Goal: Task Accomplishment & Management: Manage account settings

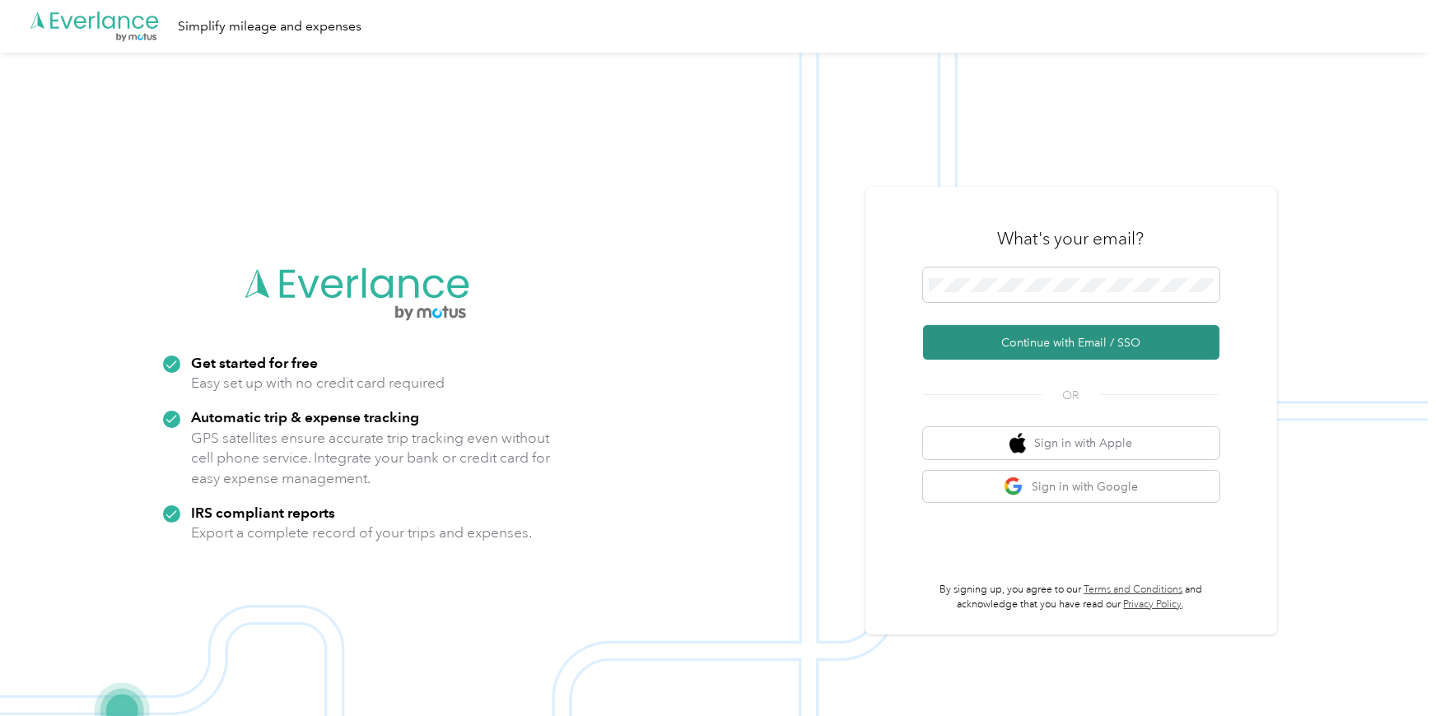
click at [1105, 344] on button "Continue with Email / SSO" at bounding box center [1071, 342] width 296 height 35
click at [1031, 343] on button "Continue with Email / SSO" at bounding box center [1071, 342] width 296 height 35
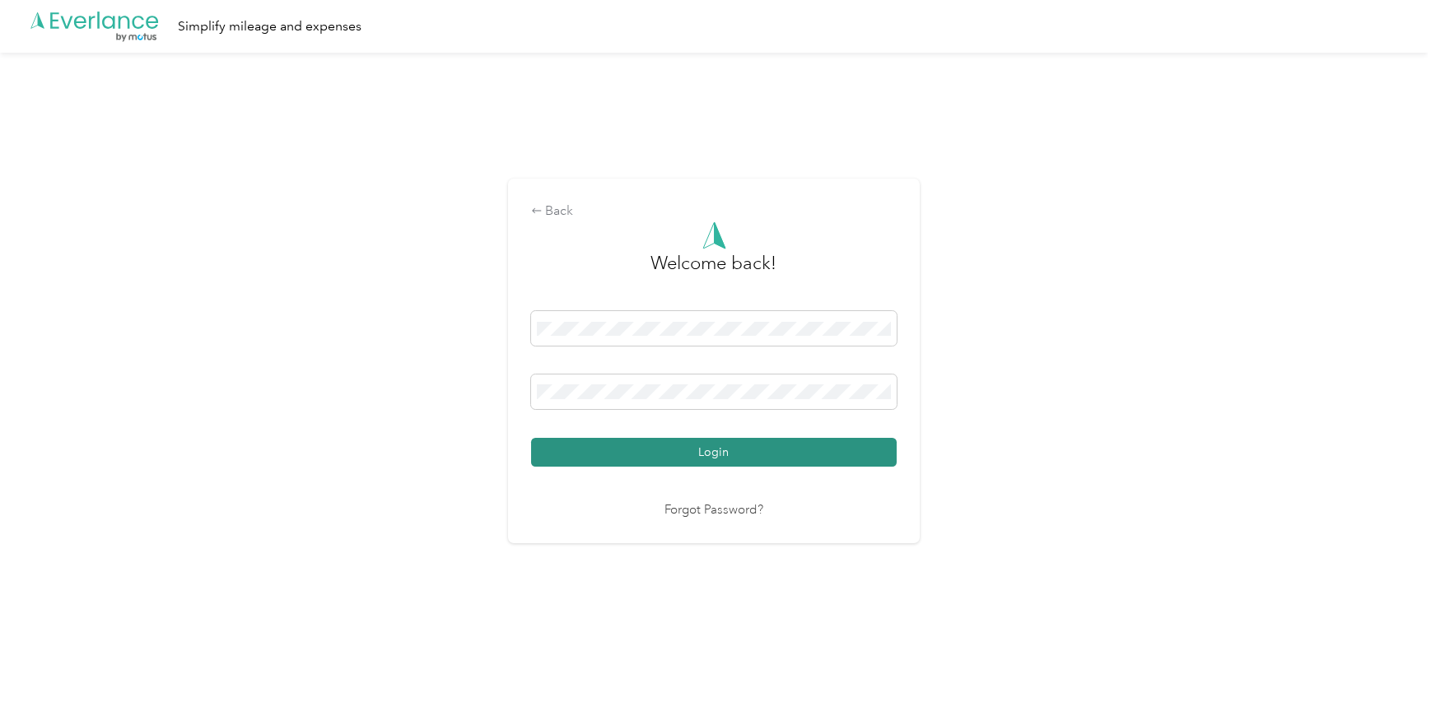
click at [724, 460] on button "Login" at bounding box center [713, 452] width 365 height 29
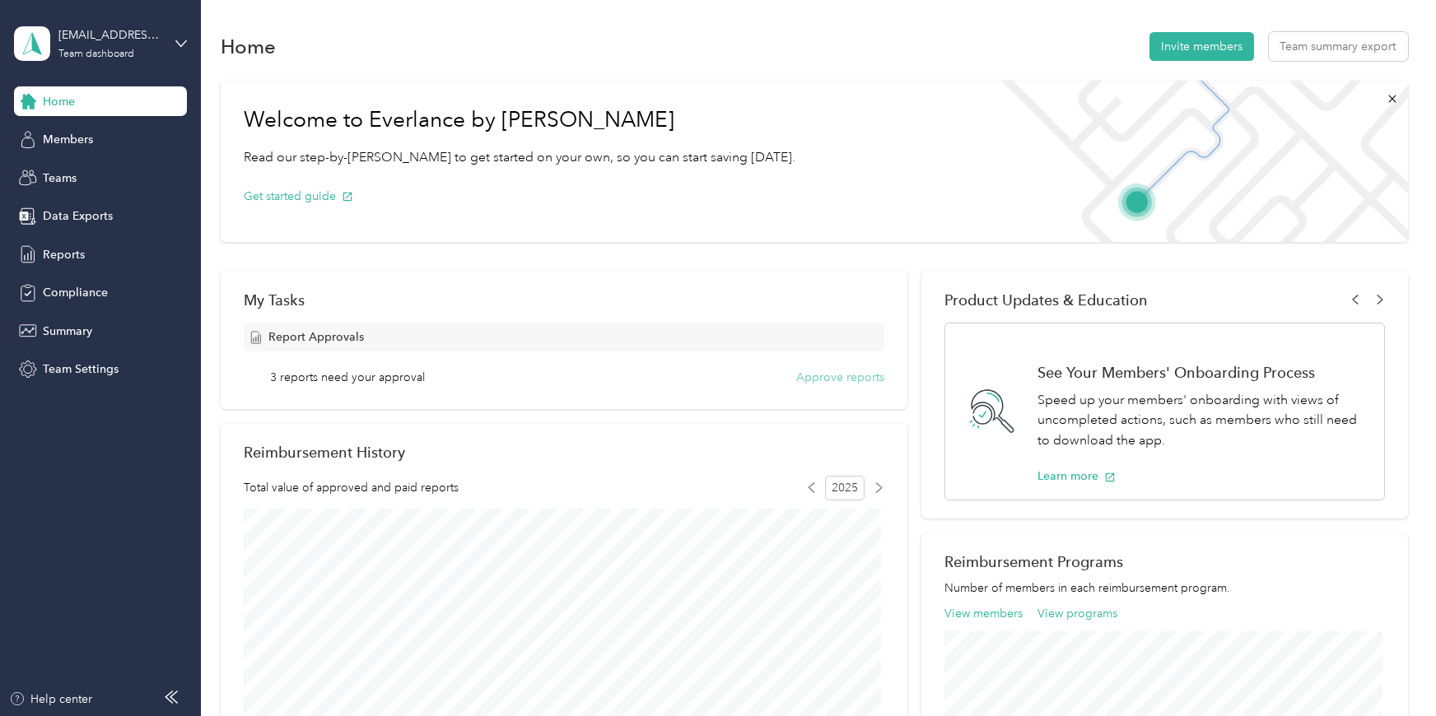
click at [803, 380] on button "Approve reports" at bounding box center [840, 377] width 88 height 17
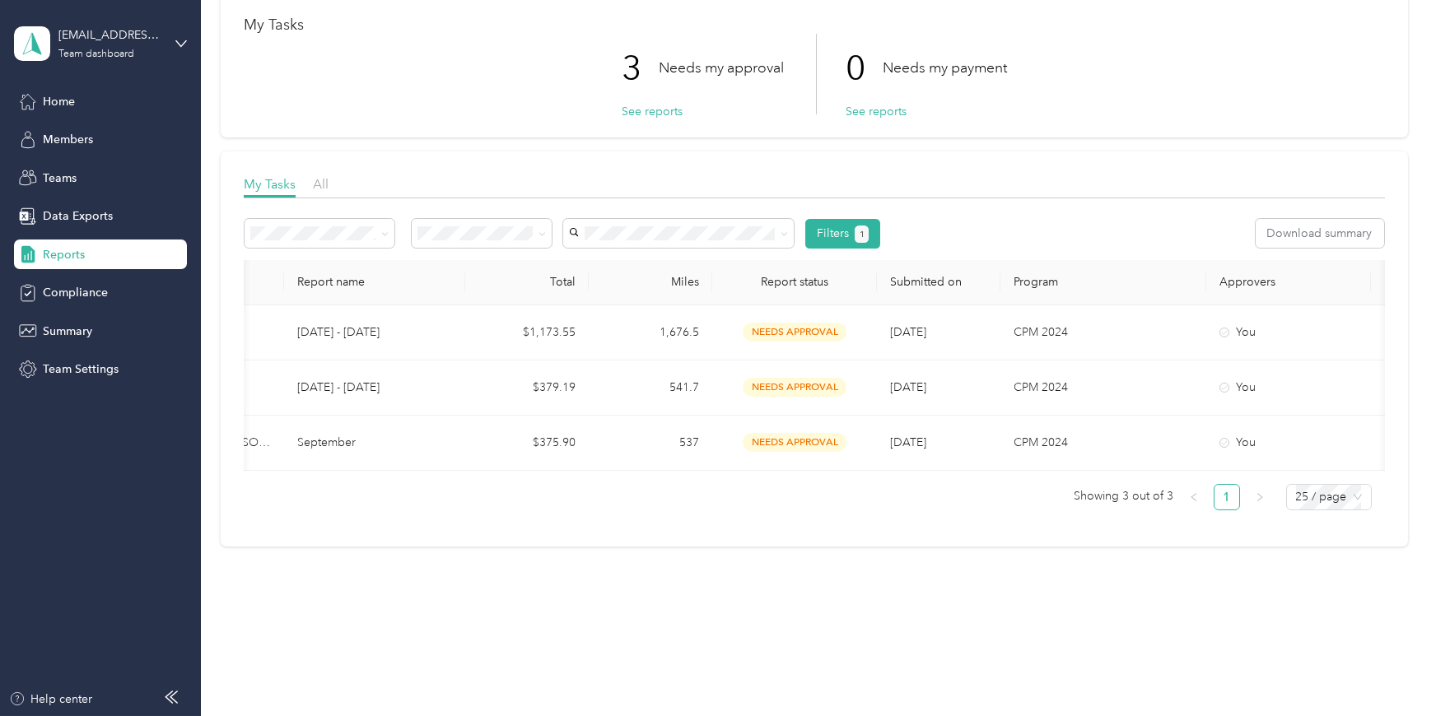
scroll to position [0, 231]
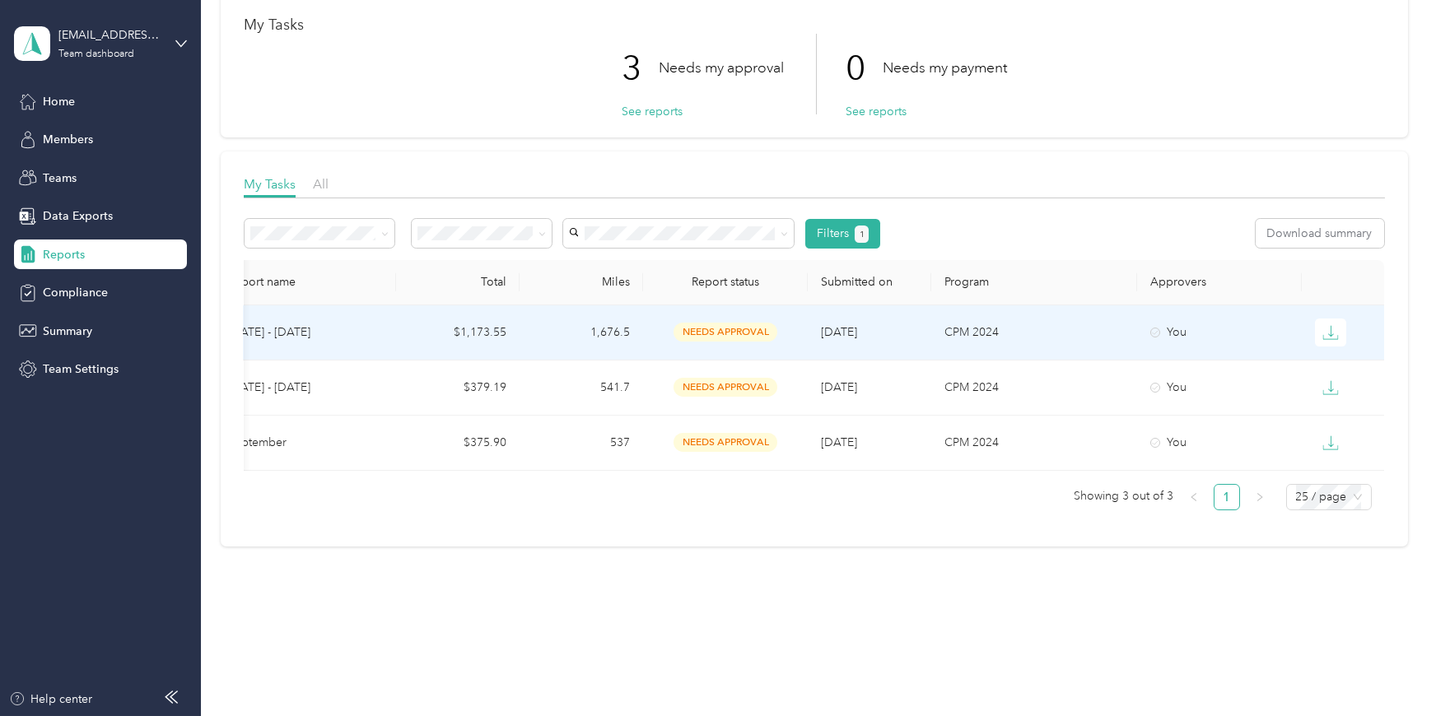
click at [957, 323] on p "CPM 2024" at bounding box center [1033, 332] width 179 height 18
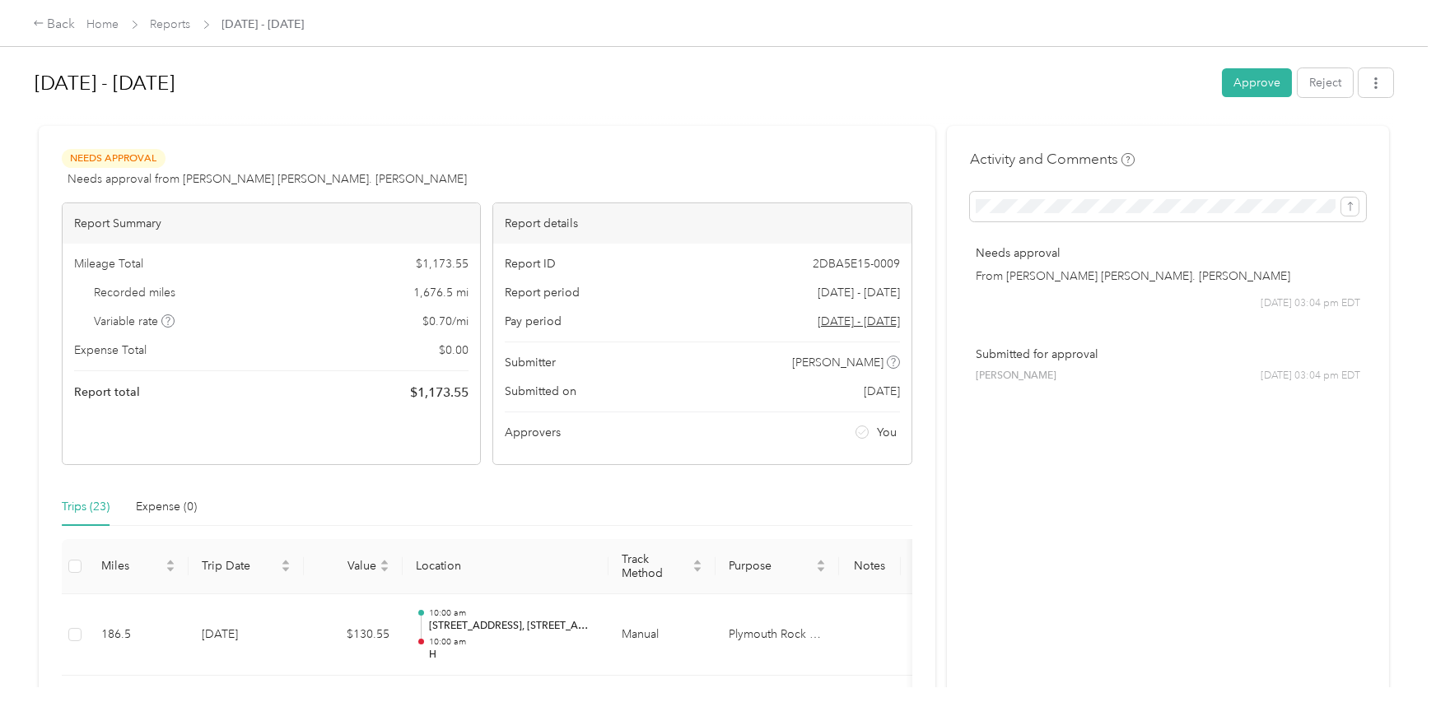
click at [1215, 98] on div "[DATE] - [DATE] Approve Reject" at bounding box center [714, 86] width 1358 height 49
click at [1254, 77] on button "Approve" at bounding box center [1257, 82] width 70 height 29
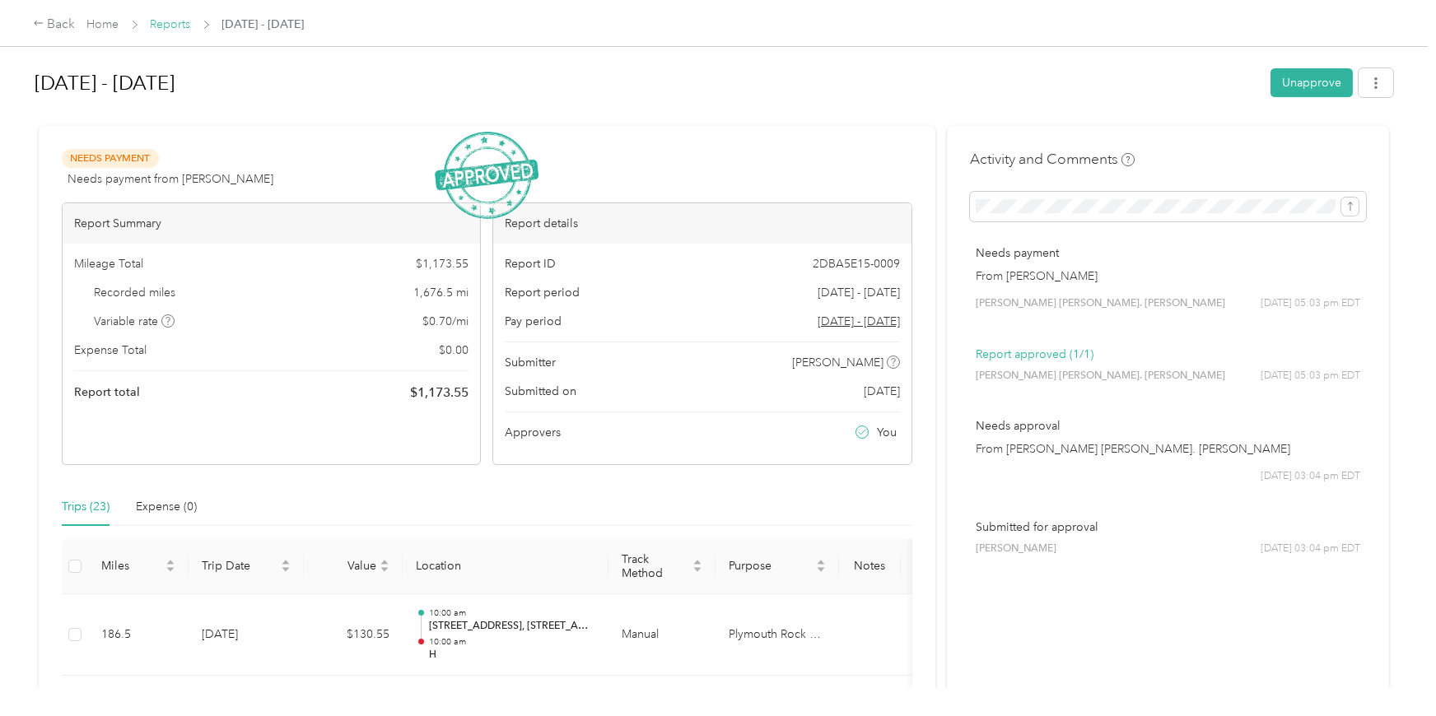
click at [167, 23] on link "Reports" at bounding box center [171, 24] width 40 height 14
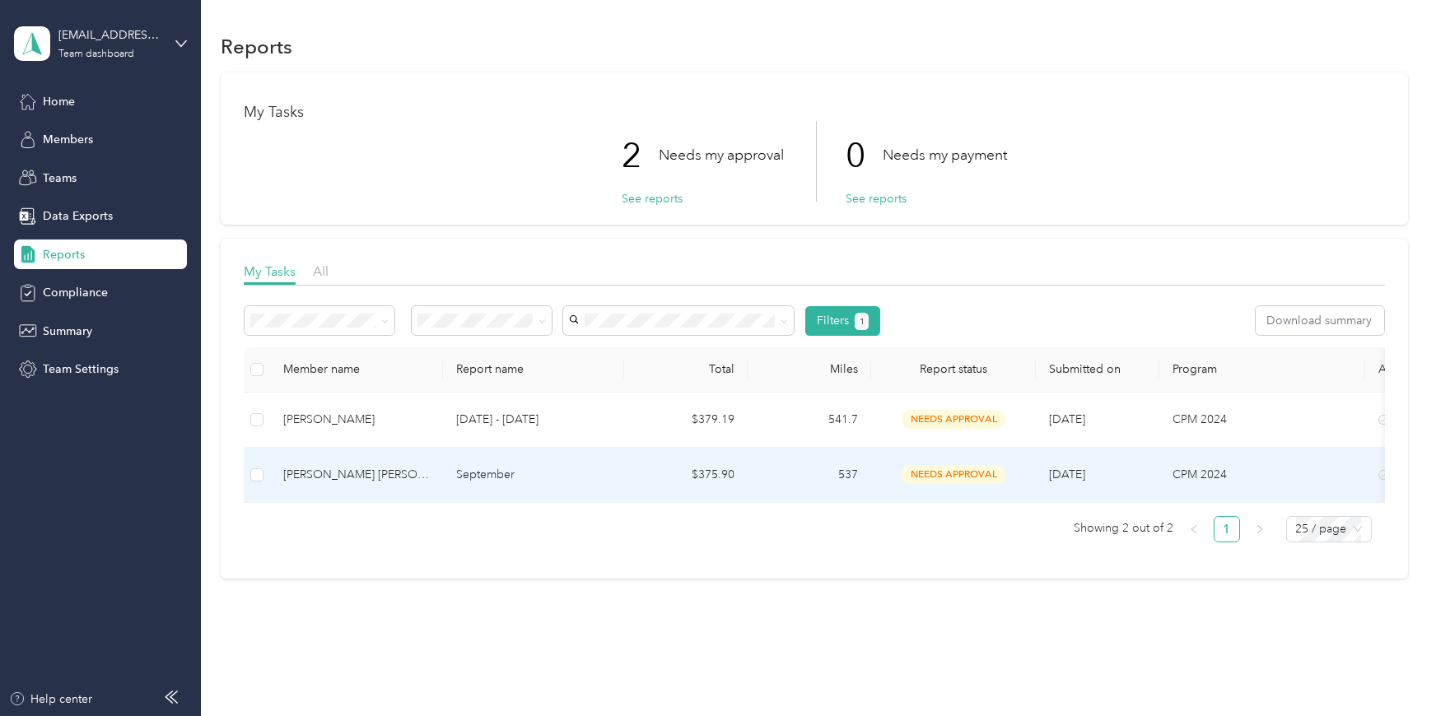
click at [940, 473] on span "needs approval" at bounding box center [953, 474] width 104 height 19
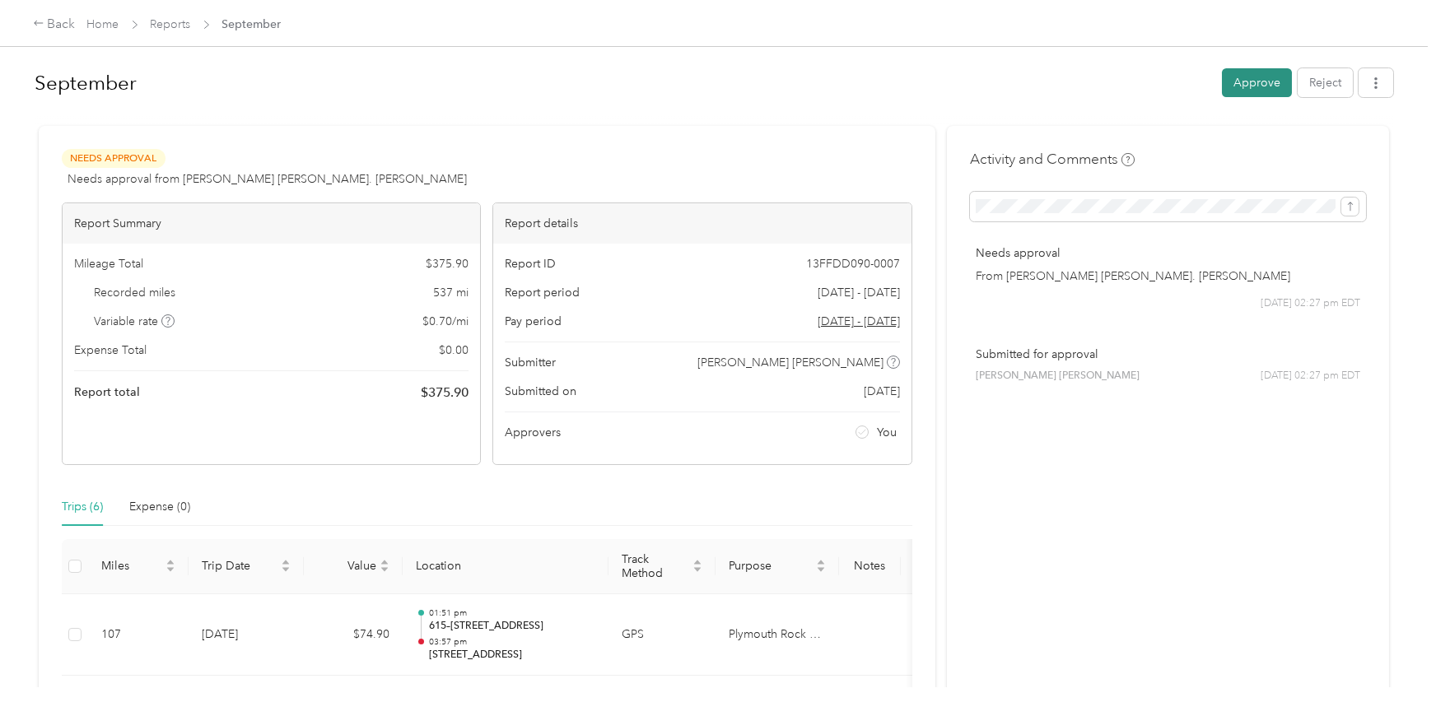
click at [1257, 85] on button "Approve" at bounding box center [1257, 82] width 70 height 29
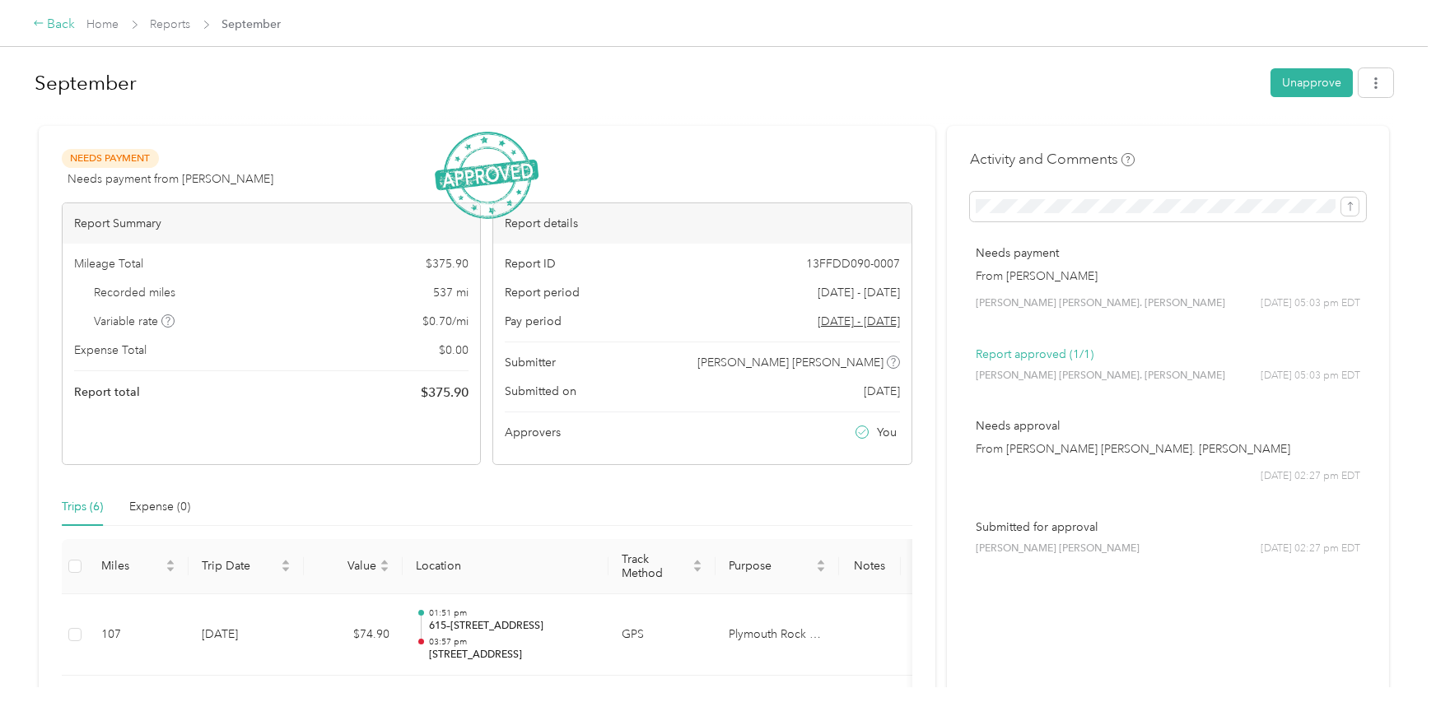
click at [43, 27] on icon at bounding box center [39, 23] width 12 height 12
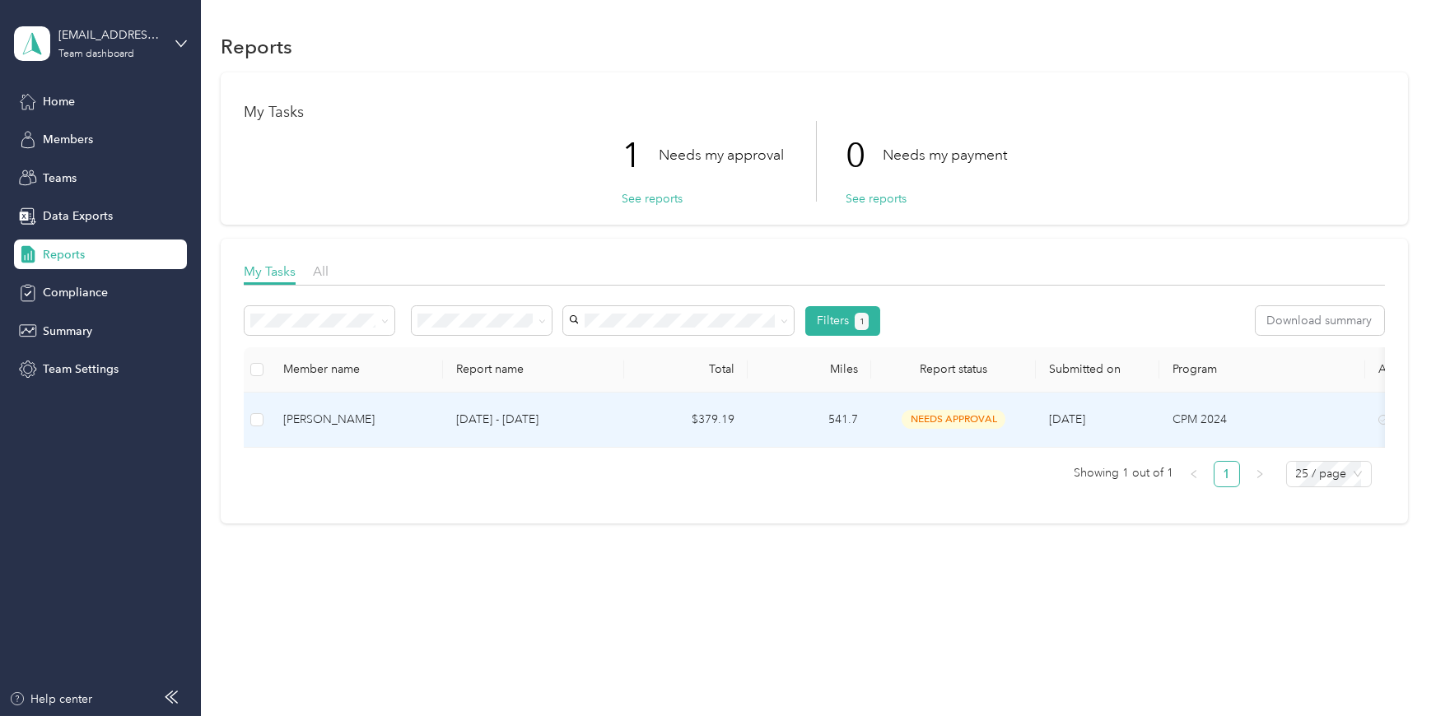
click at [964, 426] on span "needs approval" at bounding box center [953, 419] width 104 height 19
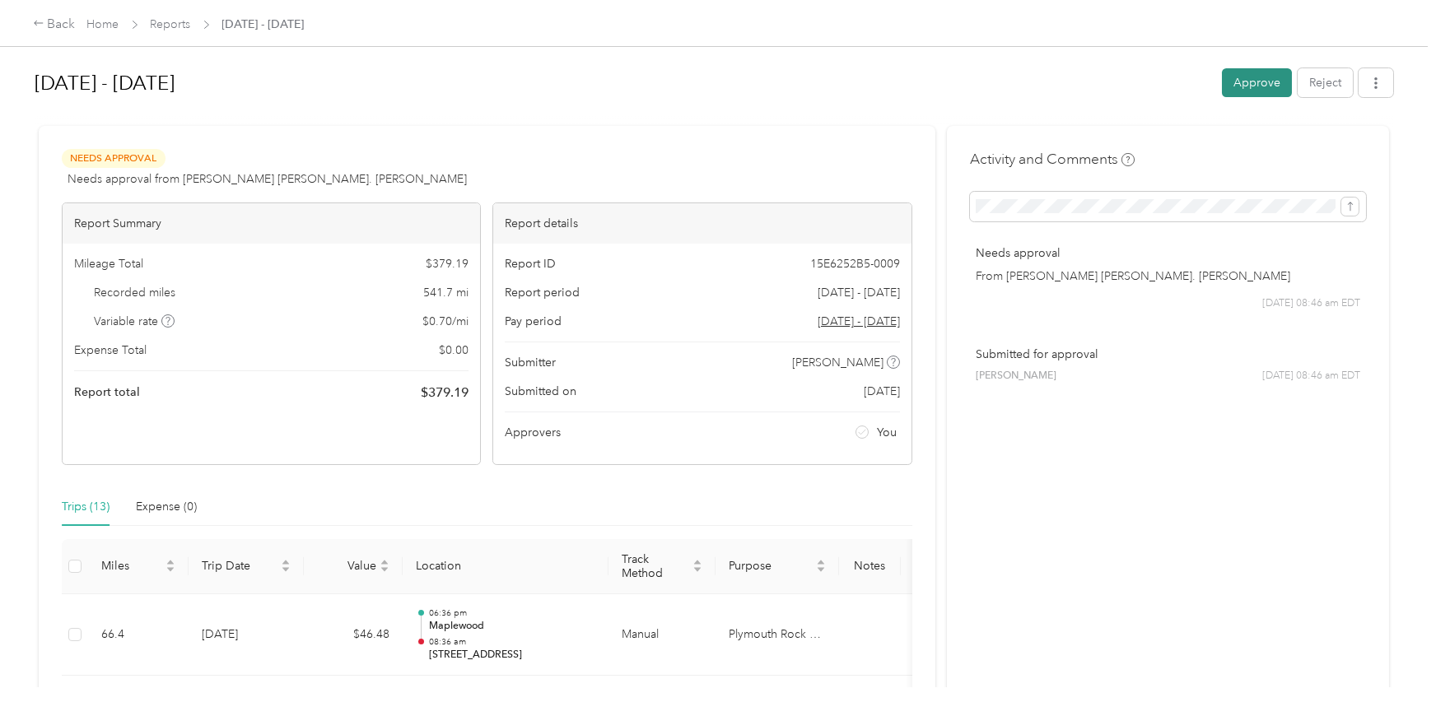
click at [1254, 96] on button "Approve" at bounding box center [1257, 82] width 70 height 29
